Goal: Learn about a topic

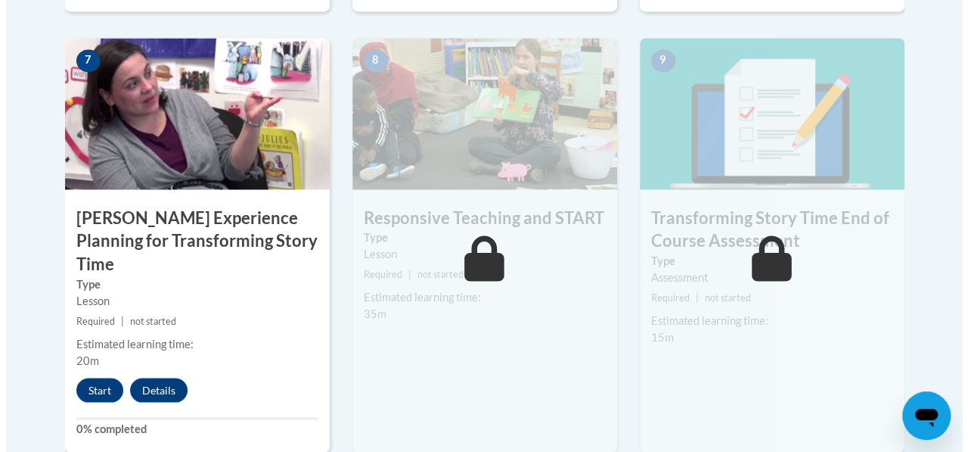
scroll to position [1310, 0]
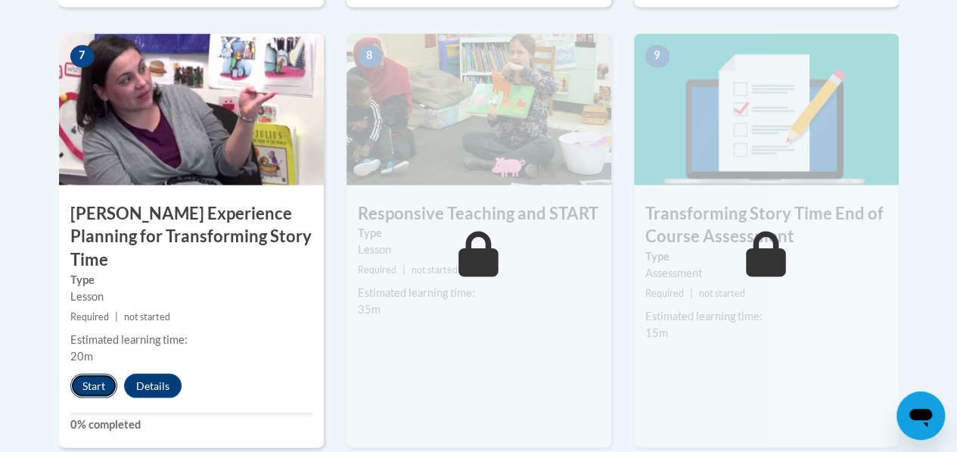
click at [92, 373] on button "Start" at bounding box center [93, 385] width 47 height 24
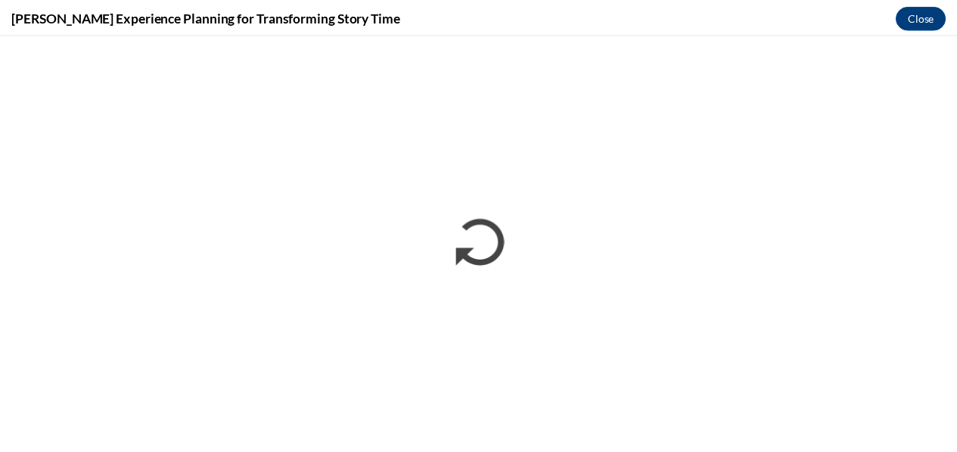
scroll to position [0, 0]
